Goal: Task Accomplishment & Management: Complete application form

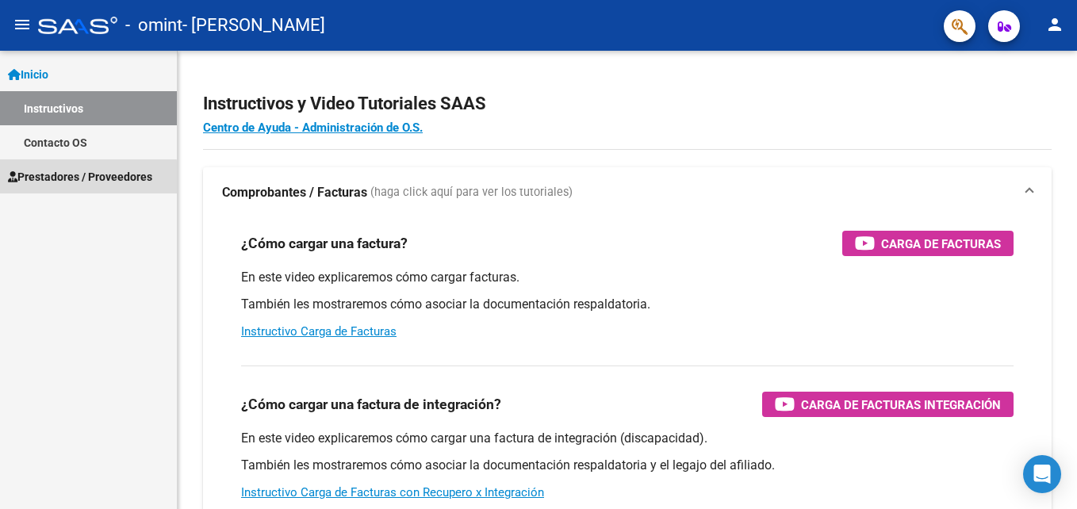
click at [71, 178] on span "Prestadores / Proveedores" at bounding box center [80, 176] width 144 height 17
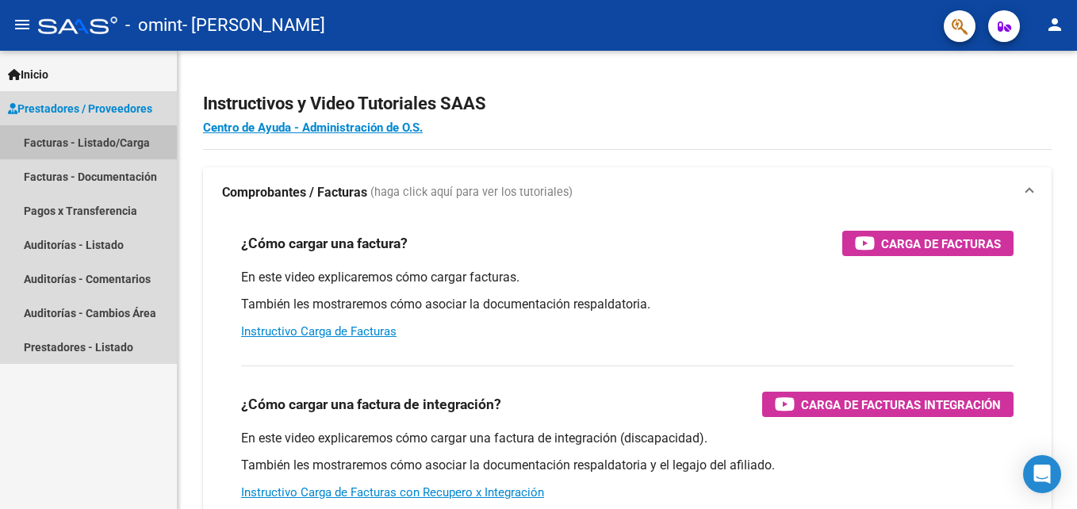
click at [76, 144] on link "Facturas - Listado/Carga" at bounding box center [88, 142] width 177 height 34
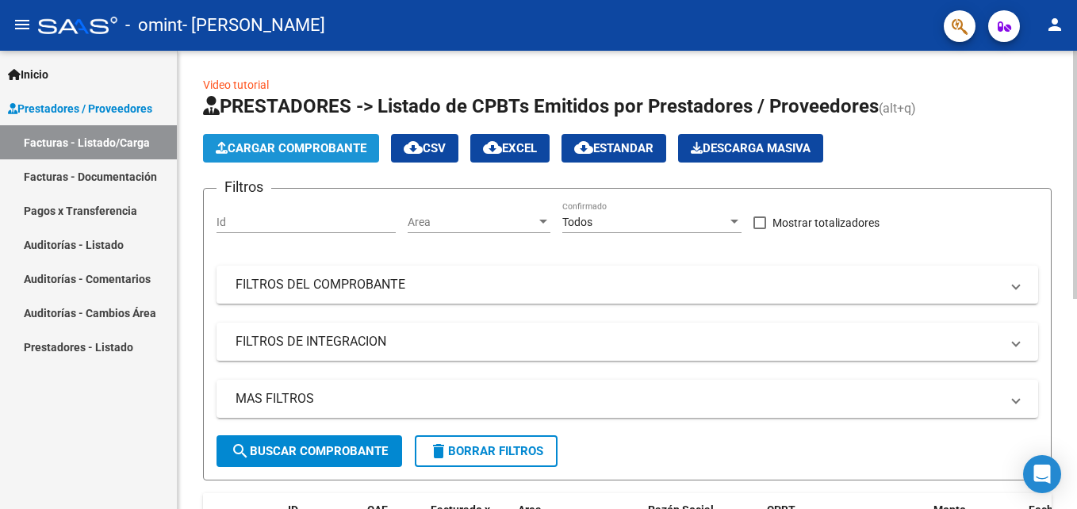
click at [313, 154] on span "Cargar Comprobante" at bounding box center [291, 148] width 151 height 14
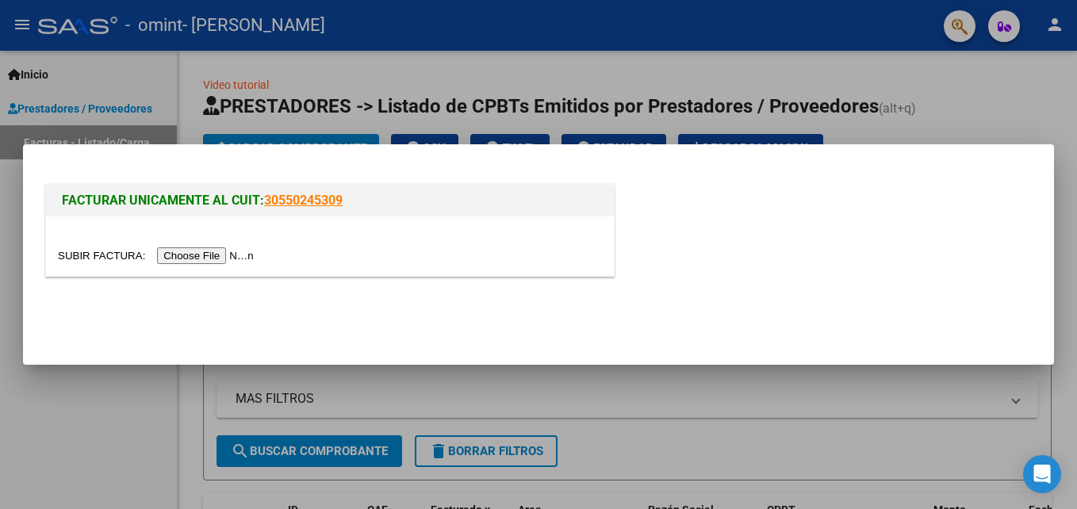
click at [200, 250] on input "file" at bounding box center [158, 255] width 201 height 17
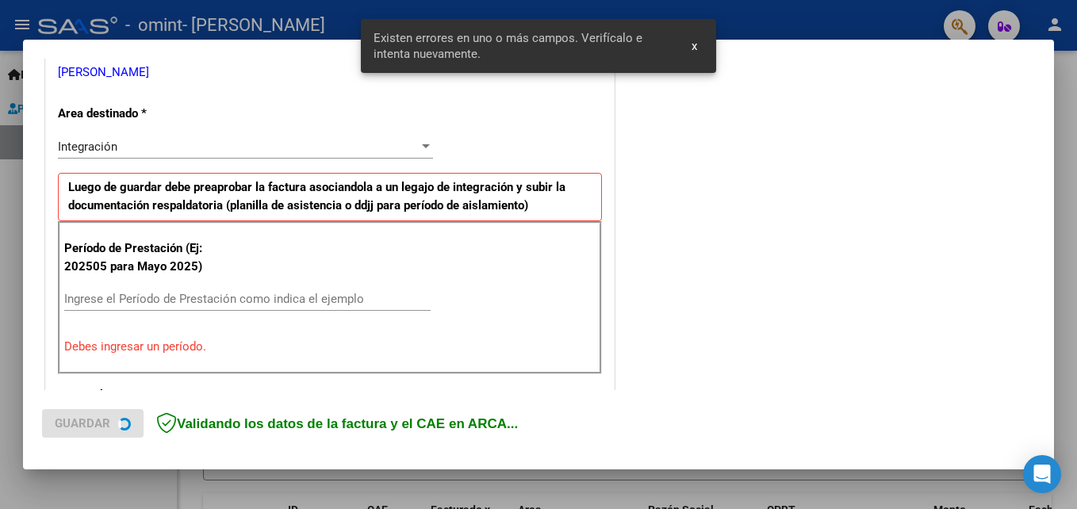
scroll to position [357, 0]
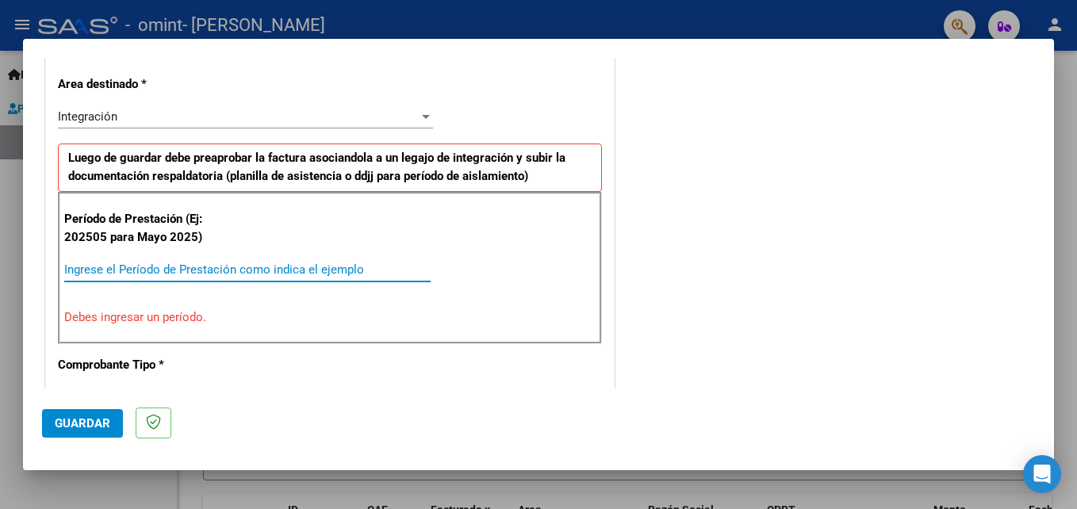
click at [105, 273] on input "Ingrese el Período de Prestación como indica el ejemplo" at bounding box center [247, 270] width 366 height 14
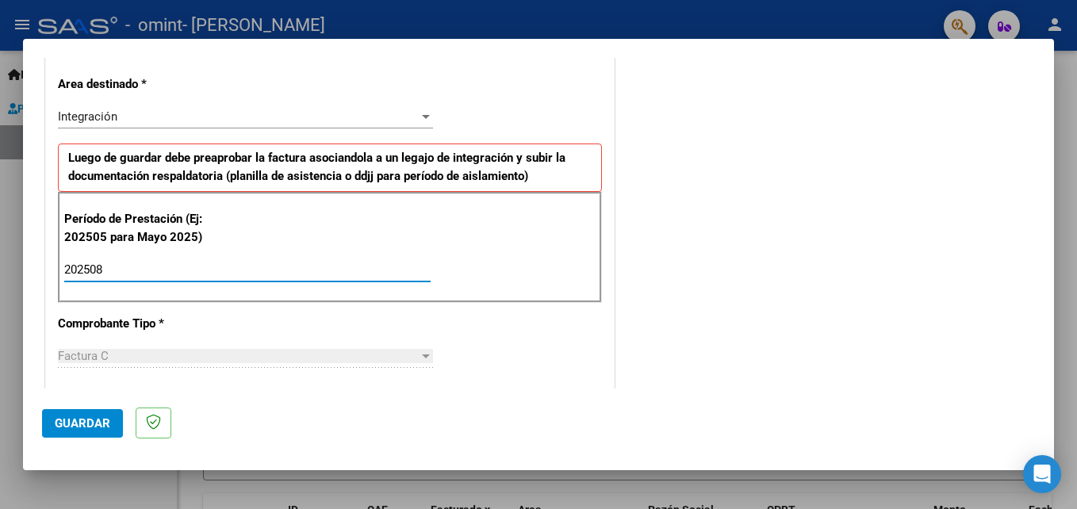
type input "202508"
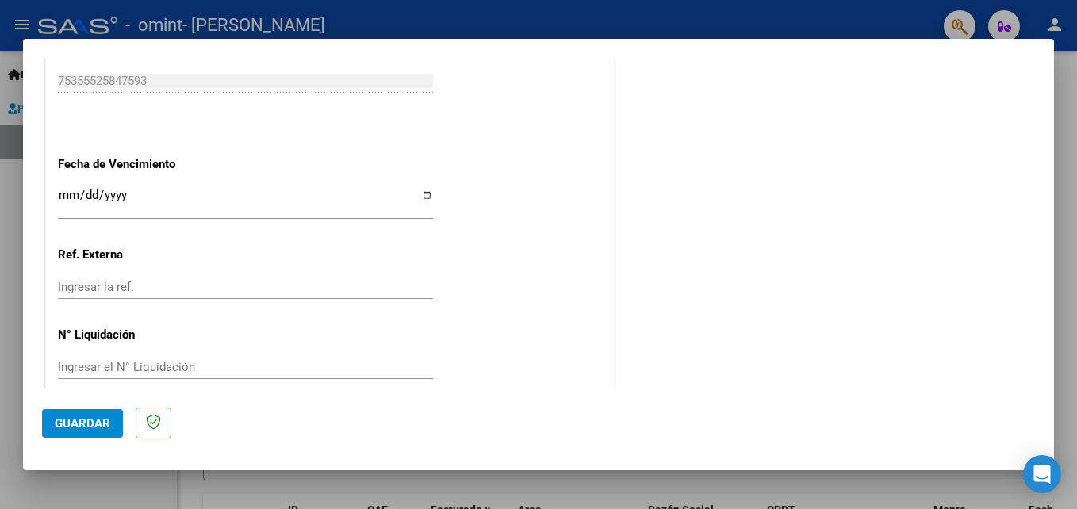
scroll to position [1055, 0]
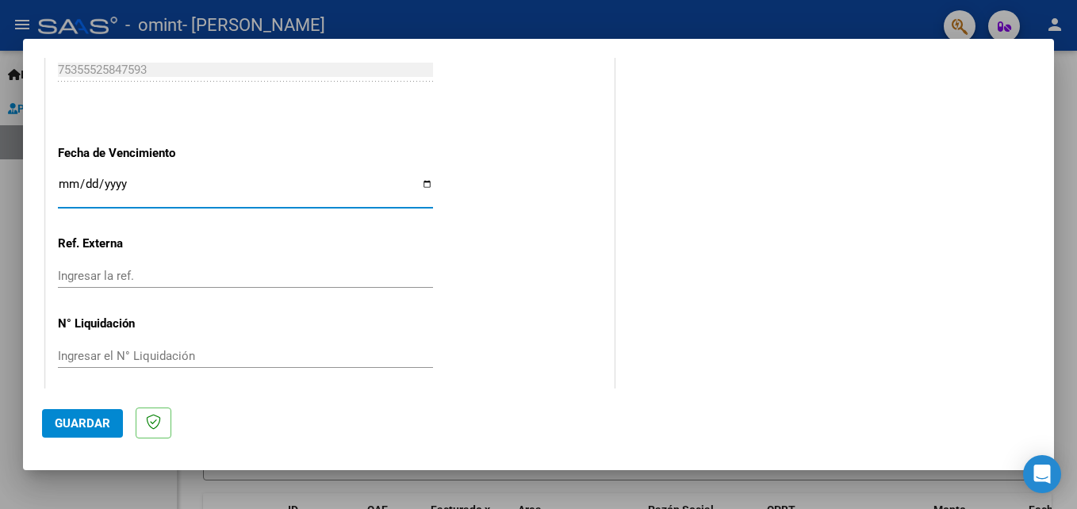
click at [423, 179] on input "Ingresar la fecha" at bounding box center [245, 190] width 375 height 25
type input "[DATE]"
click at [117, 279] on input "Ingresar la ref." at bounding box center [245, 276] width 375 height 14
click at [79, 416] on span "Guardar" at bounding box center [83, 423] width 56 height 14
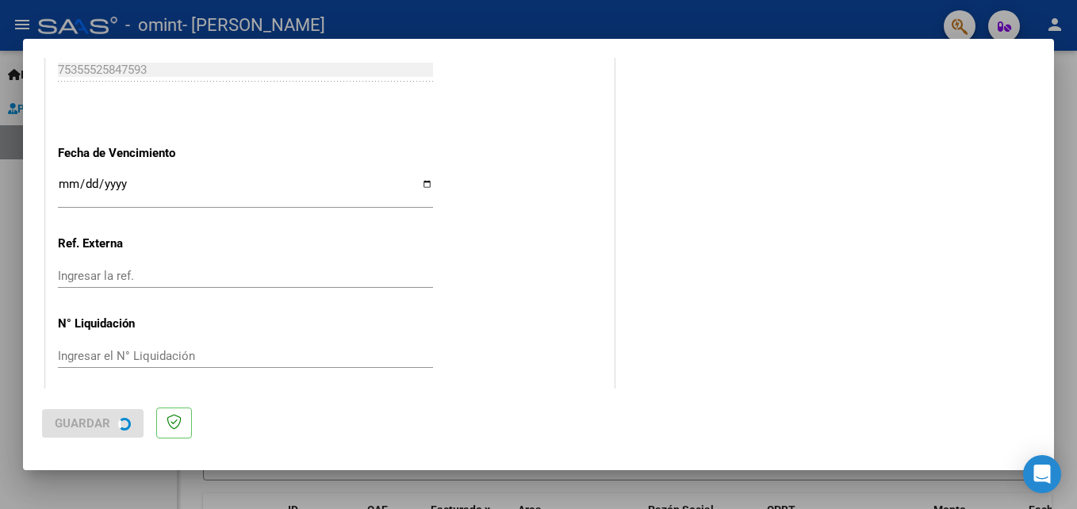
scroll to position [0, 0]
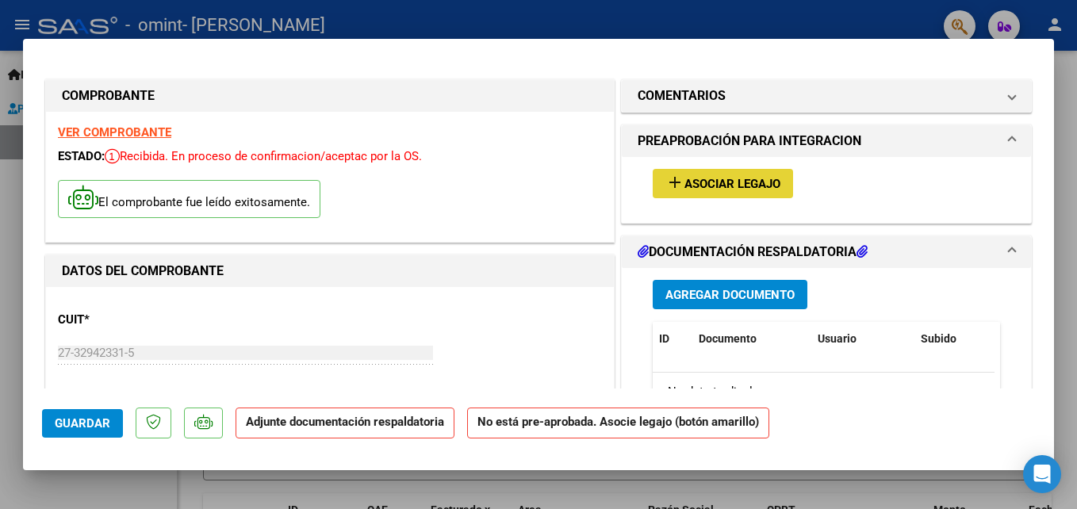
click at [705, 182] on span "Asociar Legajo" at bounding box center [732, 184] width 96 height 14
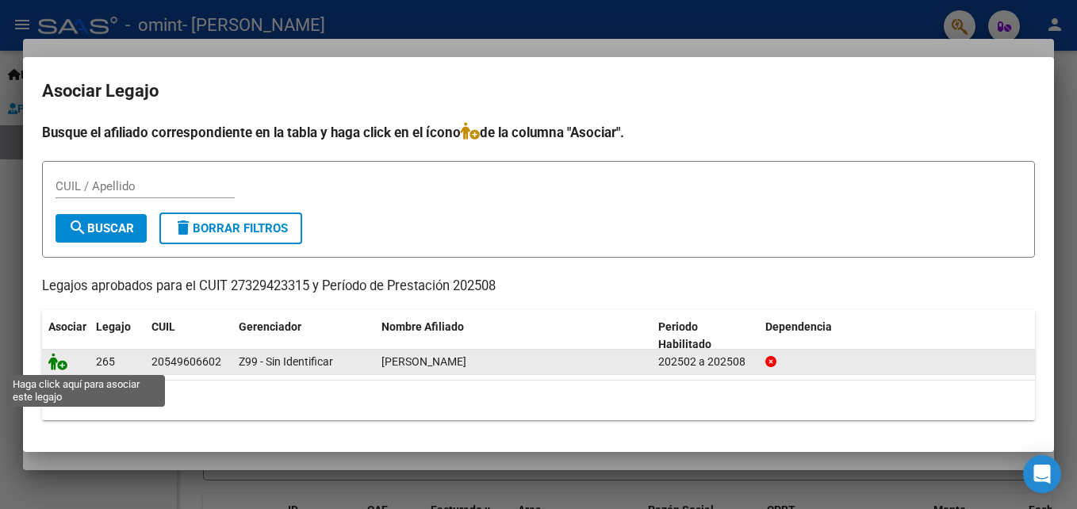
click at [64, 364] on icon at bounding box center [57, 361] width 19 height 17
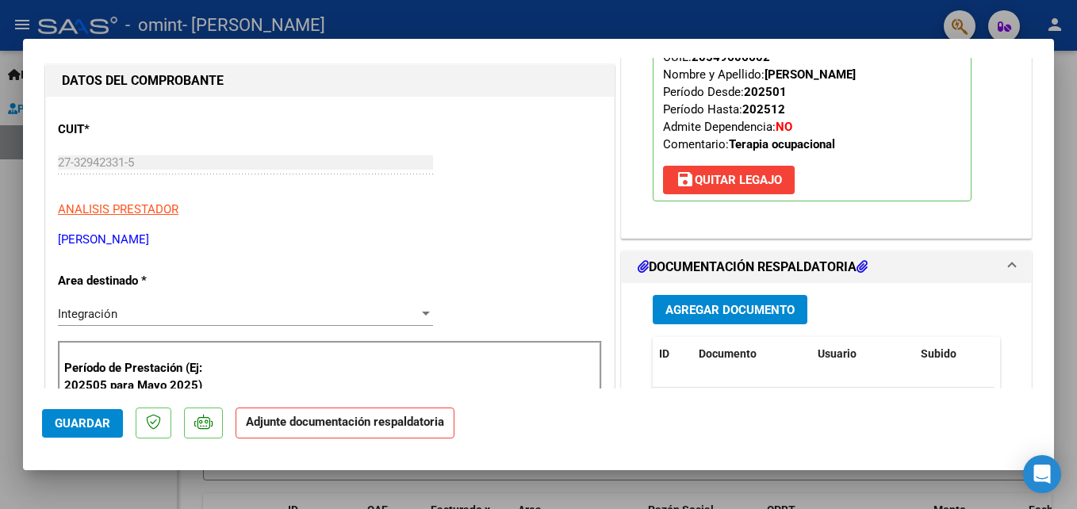
scroll to position [222, 0]
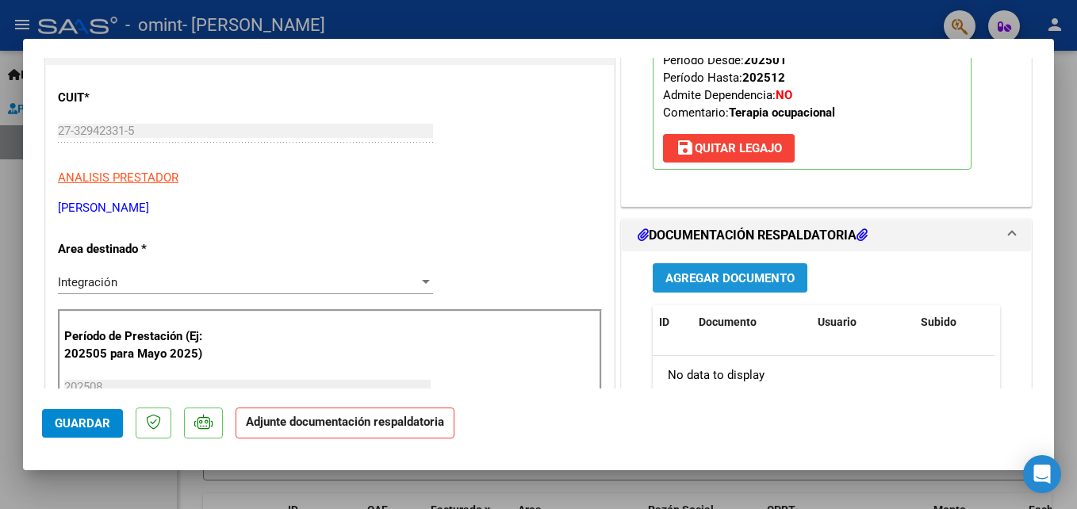
click at [739, 279] on span "Agregar Documento" at bounding box center [729, 278] width 129 height 14
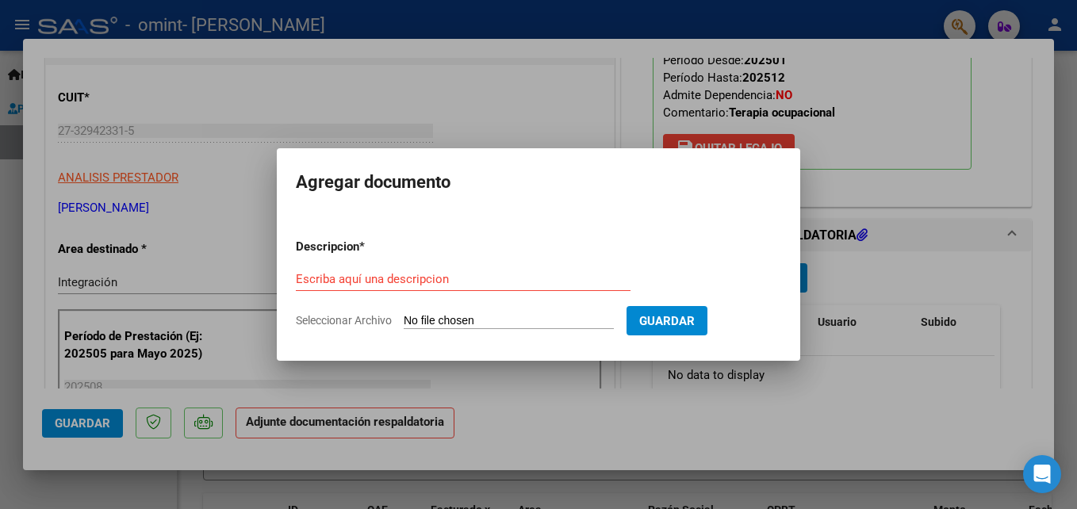
click at [362, 320] on span "Seleccionar Archivo" at bounding box center [344, 320] width 96 height 13
click at [404, 320] on input "Seleccionar Archivo" at bounding box center [509, 321] width 210 height 15
type input "C:\fakepath\asist [PERSON_NAME].pdf"
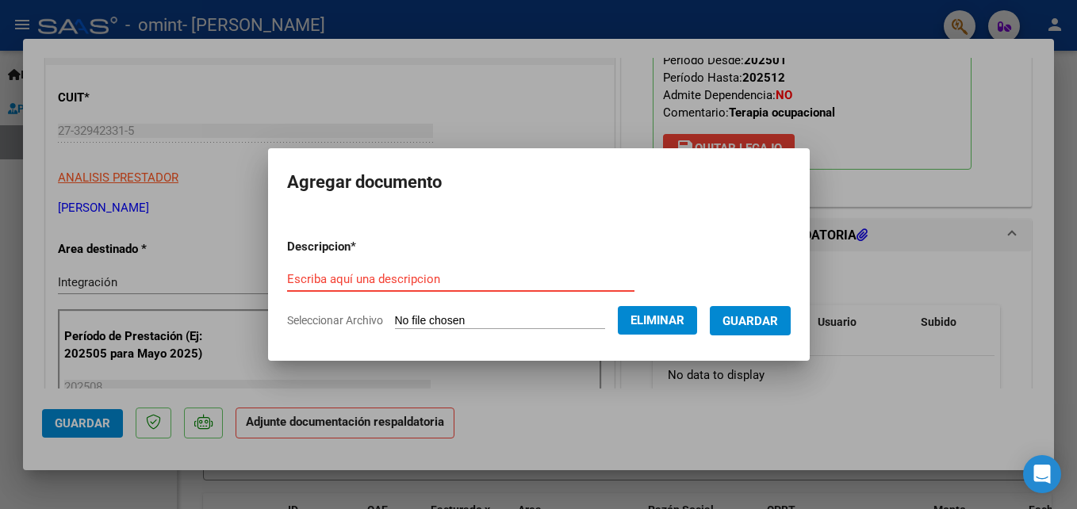
click at [406, 275] on input "Escriba aquí una descripcion" at bounding box center [460, 279] width 347 height 14
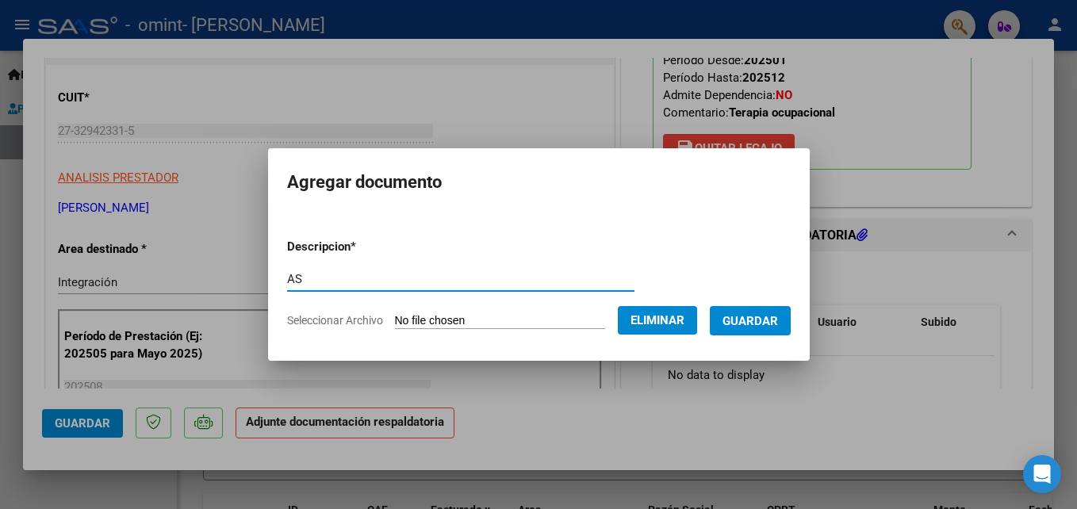
type input "A"
type input "PLANILLA DE ASISTENCIA"
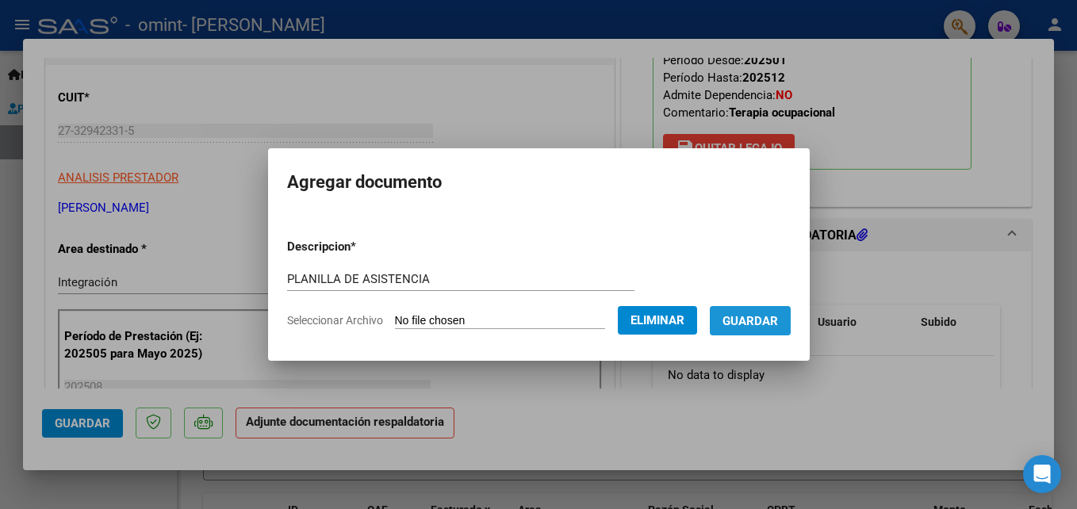
click at [734, 312] on button "Guardar" at bounding box center [750, 320] width 81 height 29
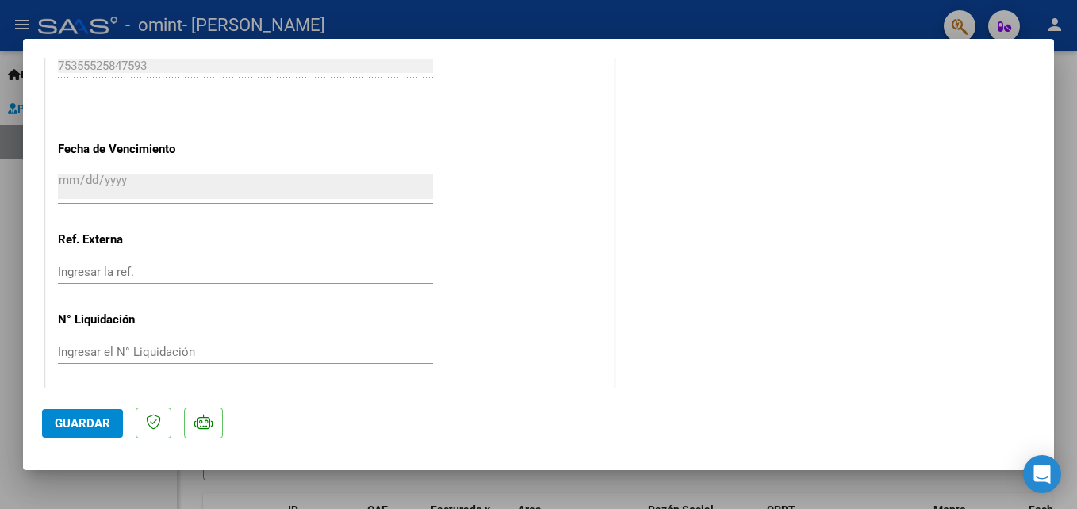
scroll to position [1089, 0]
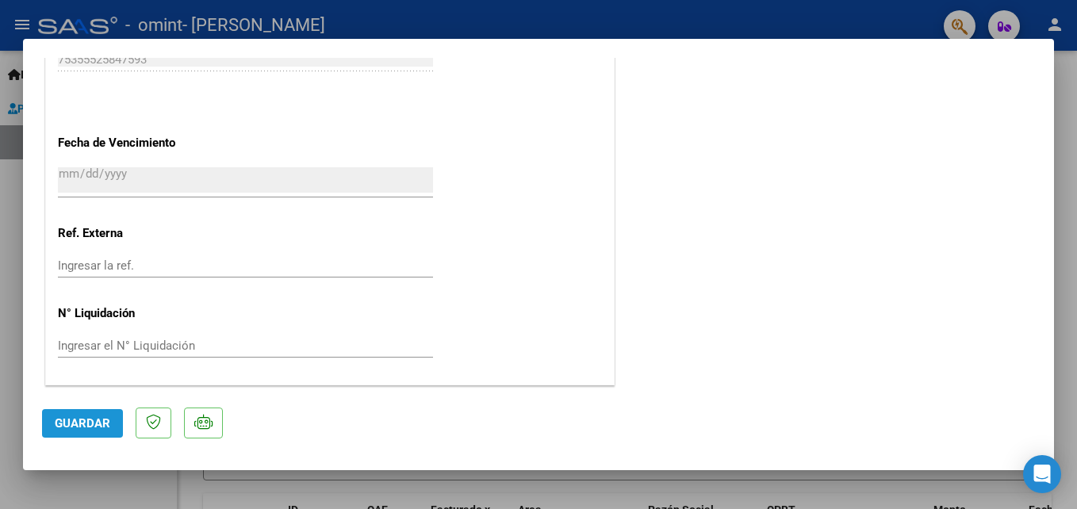
click at [98, 419] on span "Guardar" at bounding box center [83, 423] width 56 height 14
click at [81, 412] on button "Guardar" at bounding box center [82, 423] width 81 height 29
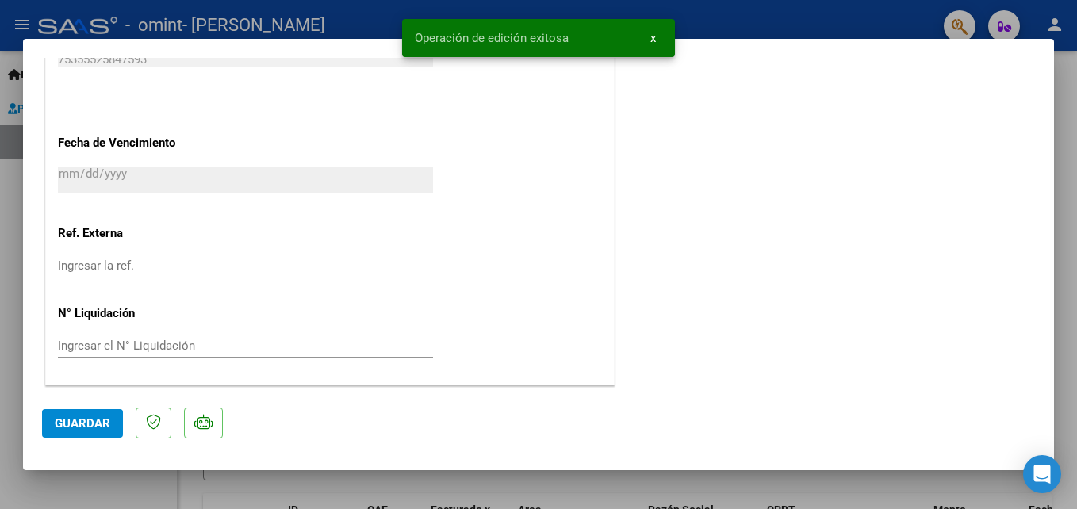
click at [833, 10] on div at bounding box center [538, 254] width 1077 height 509
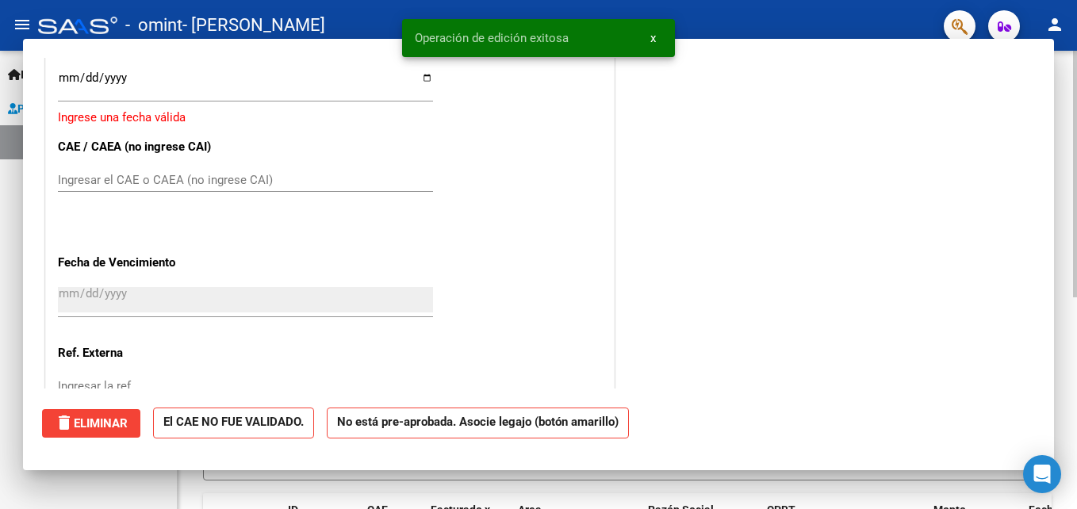
scroll to position [0, 0]
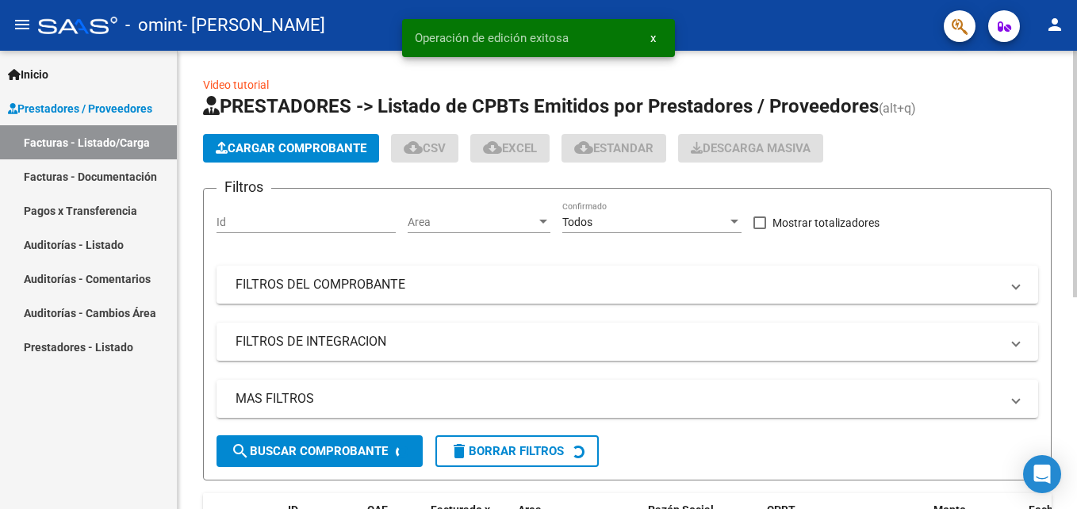
click at [790, 68] on div "Video tutorial PRESTADORES -> Listado de CPBTs Emitidos por Prestadores / Prove…" at bounding box center [627, 470] width 899 height 838
